Goal: Communication & Community: Answer question/provide support

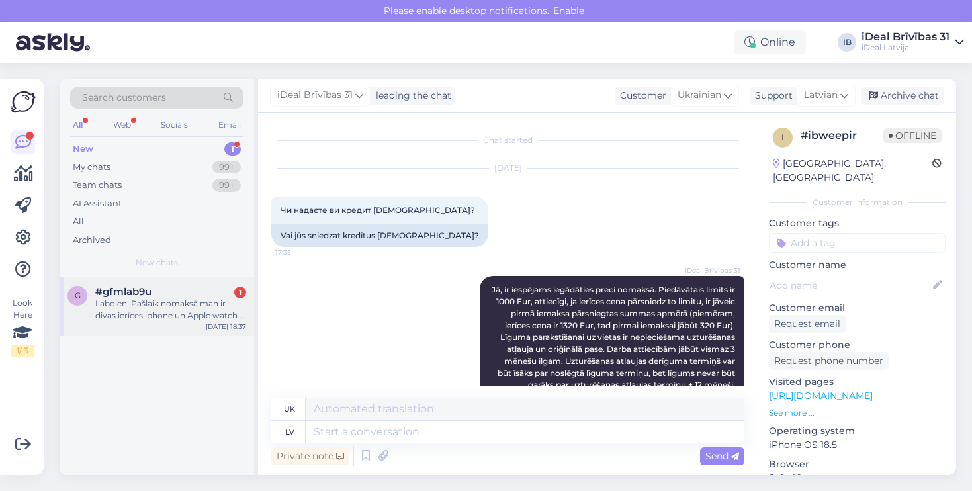
drag, startPoint x: 0, startPoint y: 0, endPoint x: 152, endPoint y: 304, distance: 340.1
click at [152, 304] on div "Labdien! Pašlaik nomaksā man ir divas ierīces iphone un Apple watch. Vēlētos no…" at bounding box center [170, 310] width 151 height 24
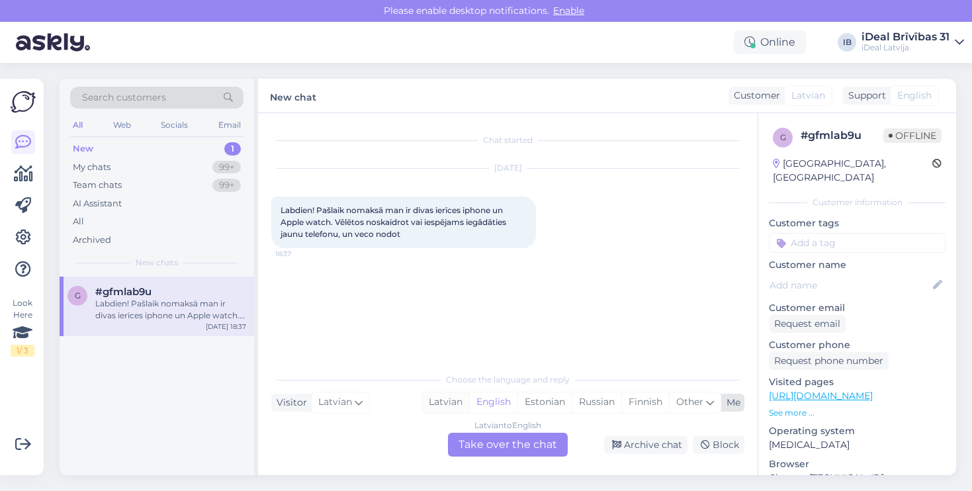
click at [446, 397] on div "Latvian" at bounding box center [445, 402] width 47 height 20
click at [501, 443] on div "Latvian to Latvian Take over the chat" at bounding box center [508, 445] width 120 height 24
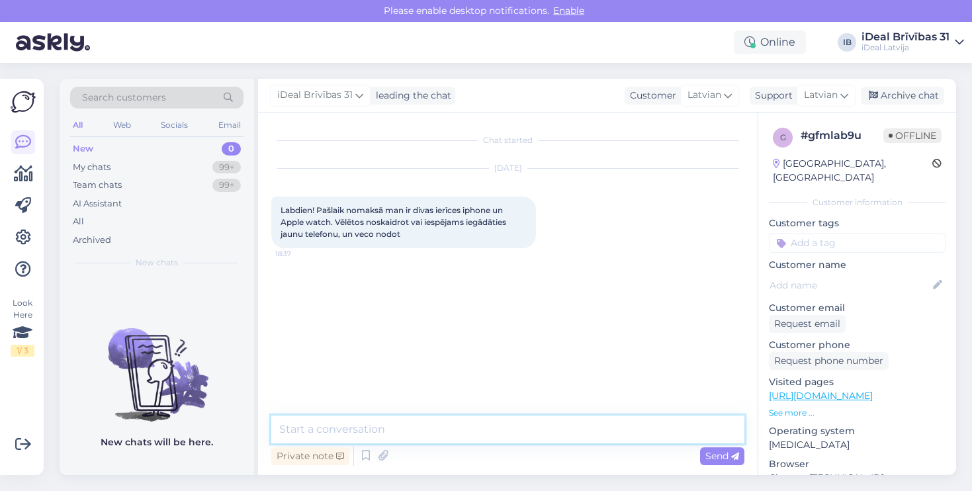
click at [495, 433] on textarea at bounding box center [507, 429] width 473 height 28
type textarea "Labdien! Lai noskaidrotu tālāk, būs vajadzīgs Jūsu vārds un uzvārds"
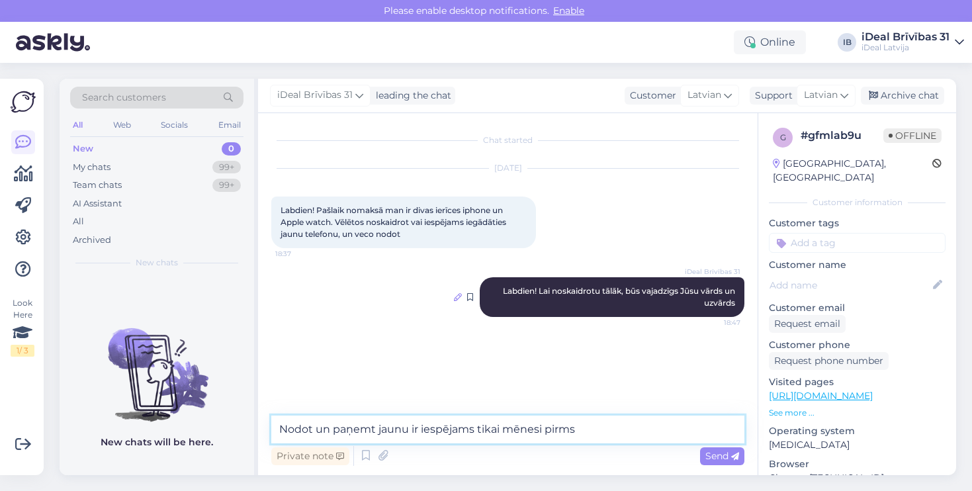
type textarea "Nodot un paņemt jaunu ir iespējams tikai mēnesi pirms"
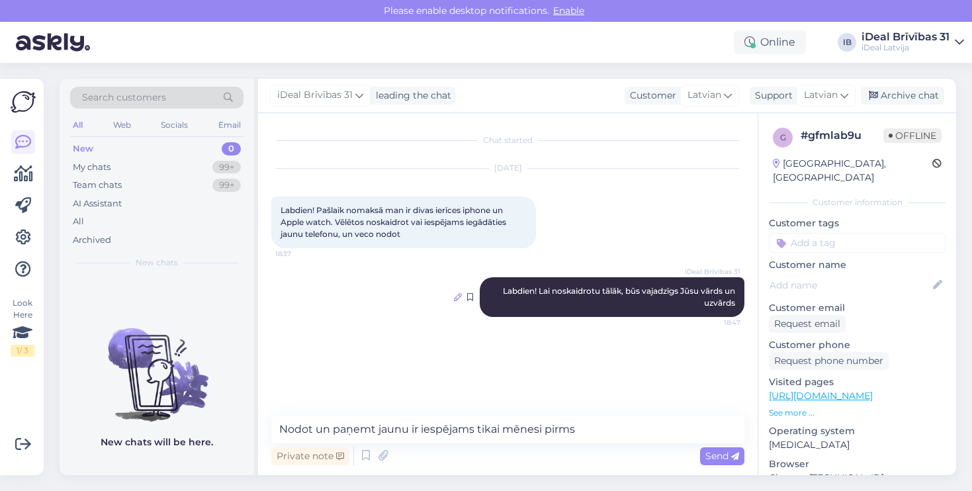
click at [456, 297] on icon at bounding box center [458, 297] width 8 height 8
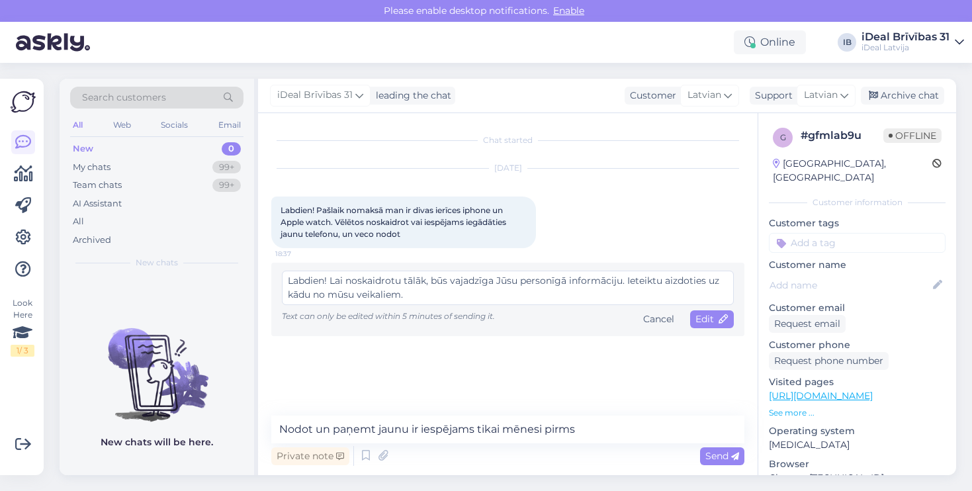
scroll to position [10, 0]
type textarea "Labdien! Lai noskaidrotu tālāk, būs vajadzīga Jūsu personīgā informāciju. Ietei…"
click at [704, 312] on div "Edit" at bounding box center [712, 319] width 44 height 18
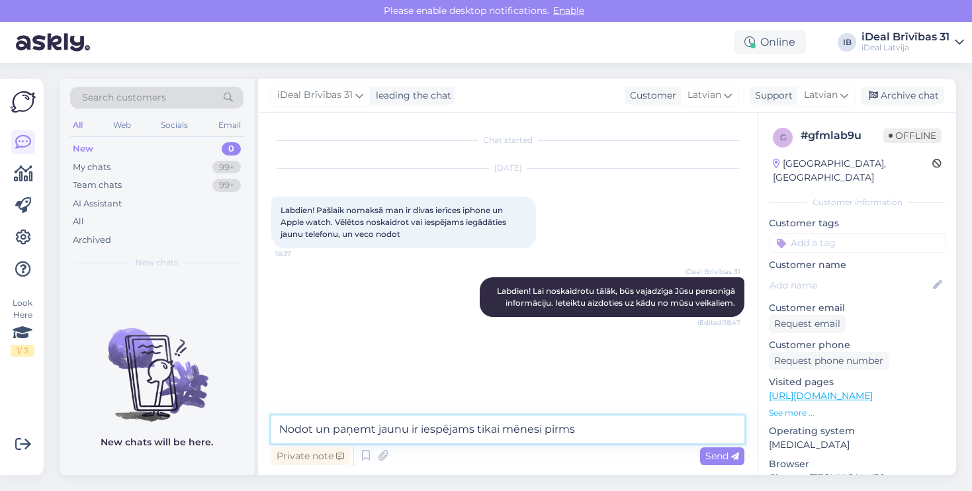
drag, startPoint x: 586, startPoint y: 435, endPoint x: 204, endPoint y: 425, distance: 381.7
click at [204, 425] on div "Search customers All Web Socials Email New 0 My chats 99+ Team chats 99+ AI Ass…" at bounding box center [508, 277] width 896 height 396
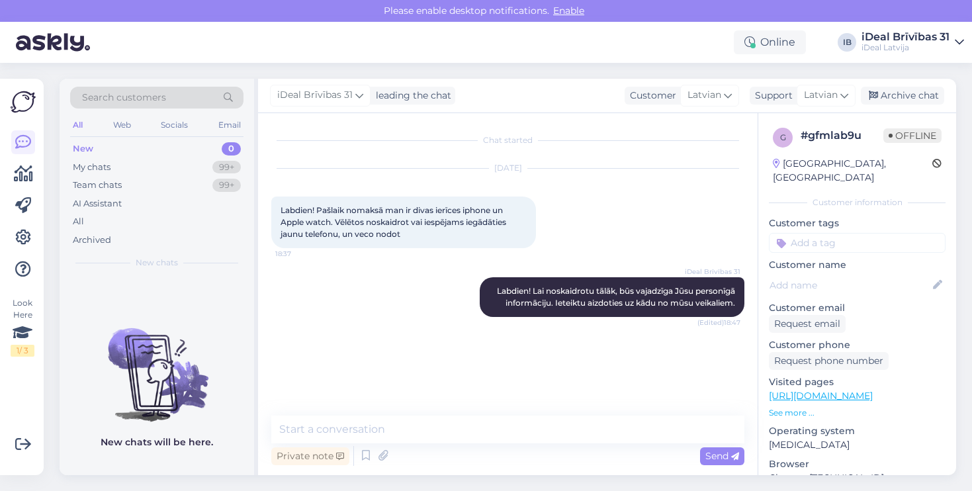
click at [293, 378] on div "Chat started [DATE] Labdien! Pašlaik nomaksā man ir divas ierīces iphone un App…" at bounding box center [513, 264] width 485 height 277
click at [295, 378] on div "Chat started [DATE] Labdien! Pašlaik nomaksā man ir divas ierīces iphone un App…" at bounding box center [513, 264] width 485 height 277
